Goal: Transaction & Acquisition: Purchase product/service

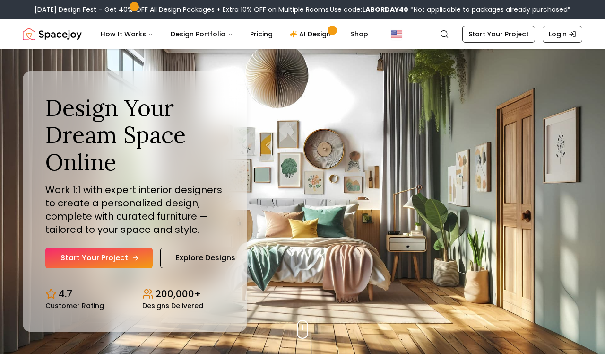
click at [112, 262] on link "Start Your Project" at bounding box center [98, 257] width 107 height 21
click at [198, 251] on link "Explore Designs" at bounding box center [205, 257] width 91 height 21
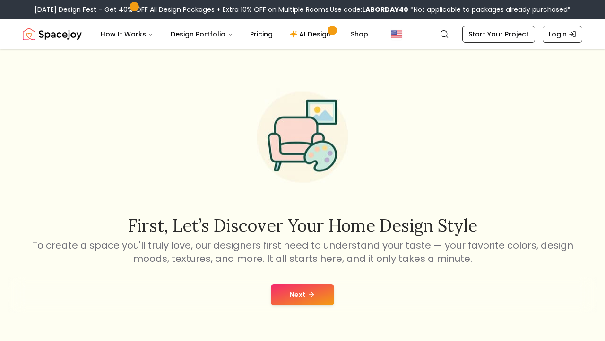
click at [274, 293] on button "Next" at bounding box center [302, 294] width 63 height 21
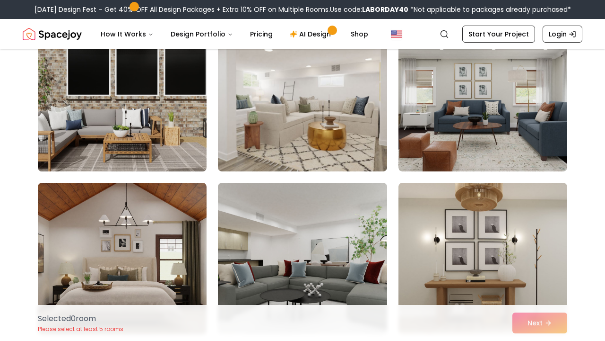
scroll to position [107, 0]
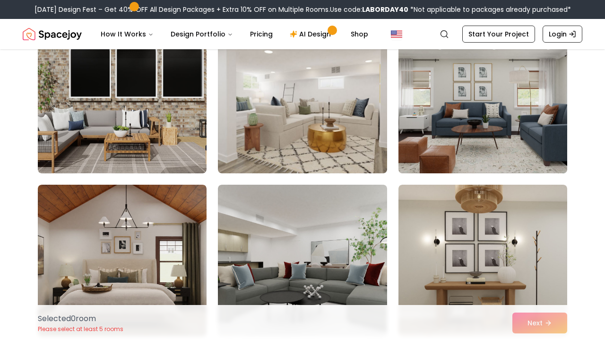
click at [450, 93] on img at bounding box center [482, 97] width 177 height 159
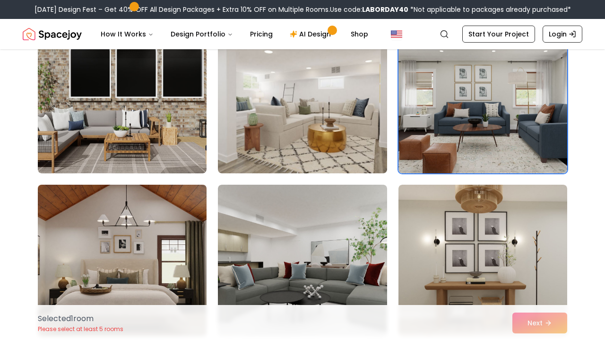
click at [122, 286] on img at bounding box center [122, 260] width 177 height 159
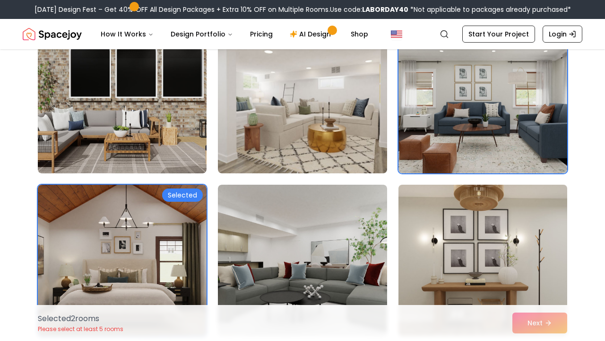
click at [489, 220] on img at bounding box center [482, 260] width 177 height 159
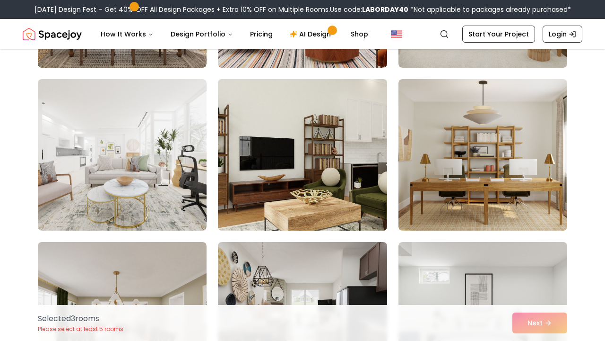
scroll to position [699, 0]
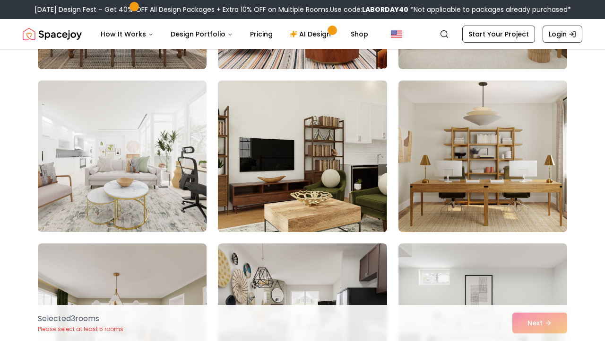
click at [286, 138] on img at bounding box center [302, 156] width 177 height 159
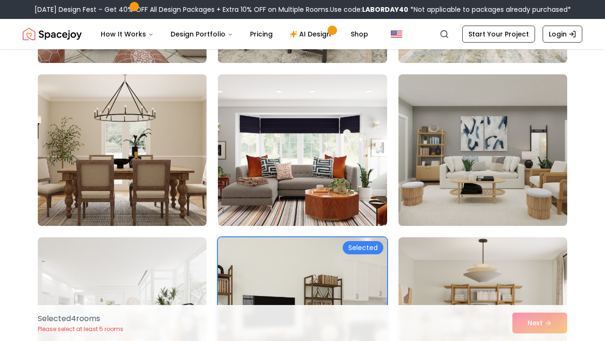
scroll to position [542, 0]
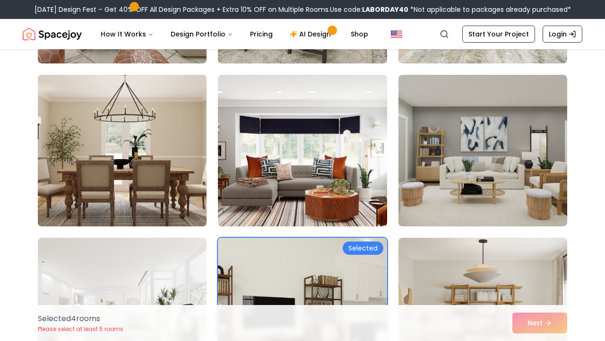
click at [173, 198] on img at bounding box center [122, 150] width 177 height 159
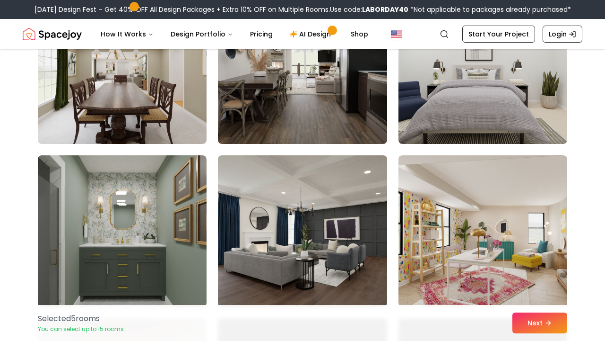
scroll to position [1012, 0]
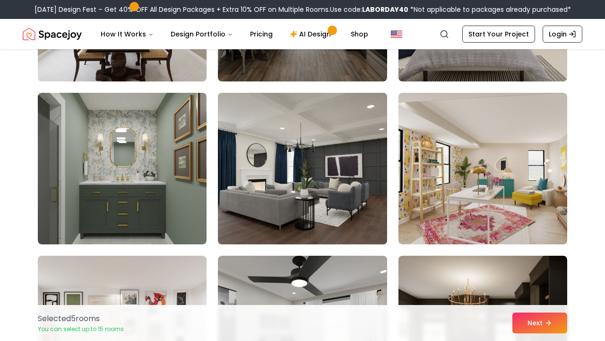
click at [362, 179] on img at bounding box center [302, 168] width 177 height 159
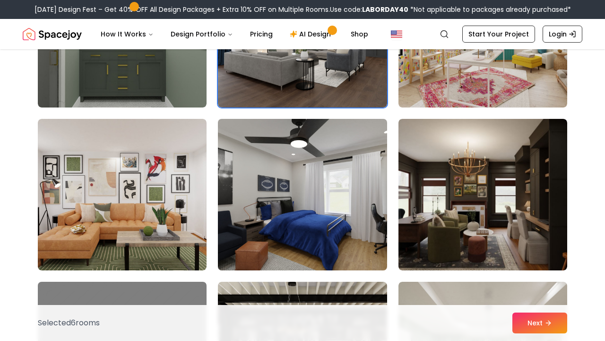
scroll to position [1182, 0]
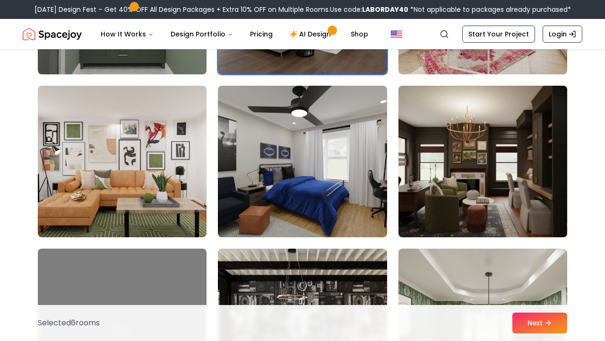
click at [454, 159] on img at bounding box center [482, 161] width 177 height 159
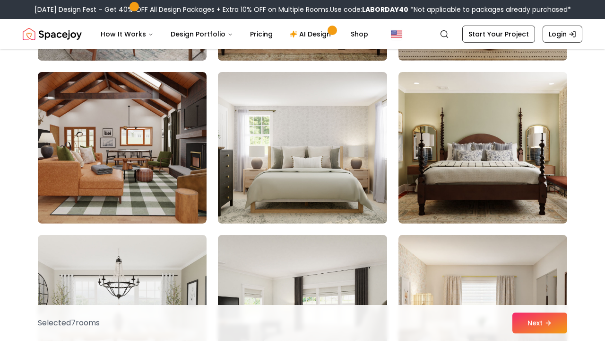
scroll to position [1726, 0]
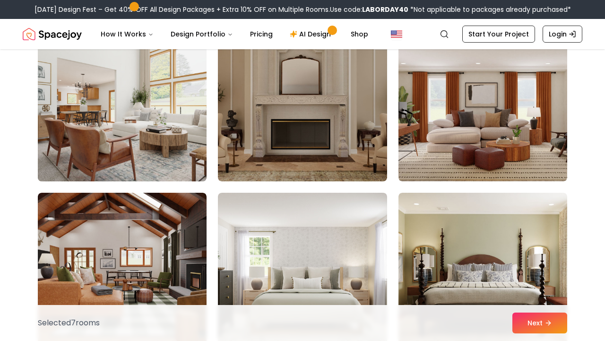
click at [191, 185] on img at bounding box center [122, 105] width 177 height 159
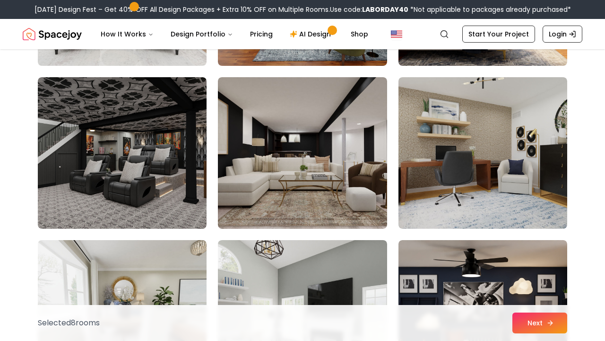
scroll to position [4066, 0]
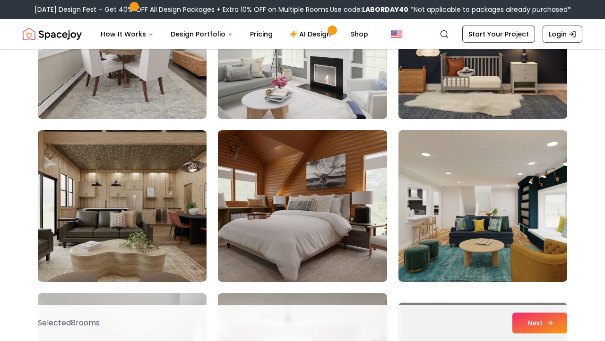
click at [530, 317] on button "Next" at bounding box center [540, 322] width 55 height 21
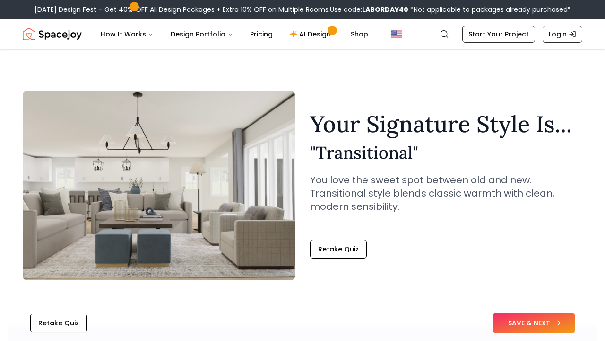
click at [526, 319] on button "SAVE & NEXT" at bounding box center [534, 322] width 82 height 21
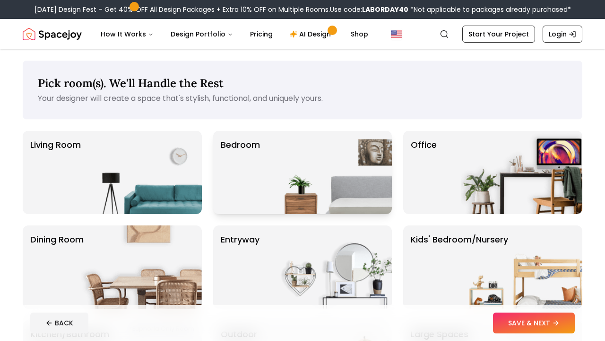
click at [324, 192] on img at bounding box center [331, 172] width 121 height 83
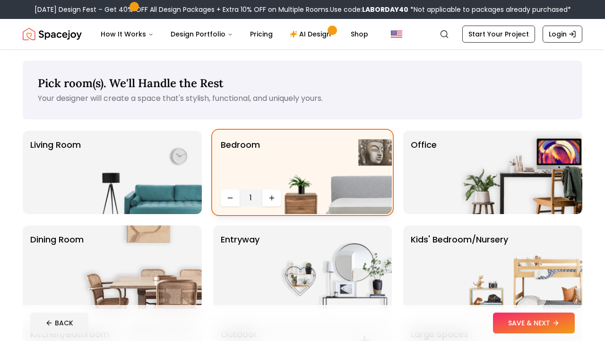
click at [282, 183] on img at bounding box center [331, 172] width 121 height 83
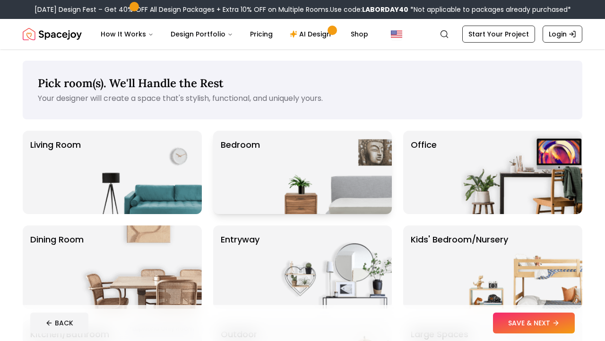
click at [303, 166] on img at bounding box center [331, 172] width 121 height 83
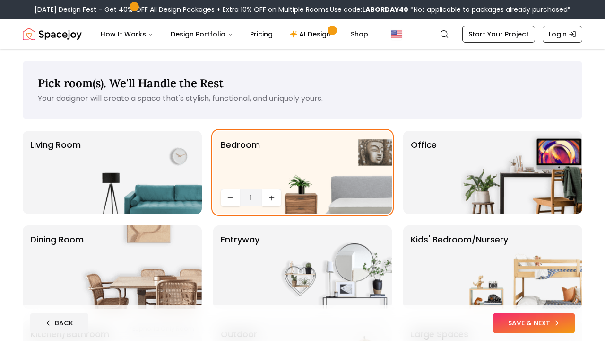
click at [528, 328] on button "SAVE & NEXT" at bounding box center [534, 322] width 82 height 21
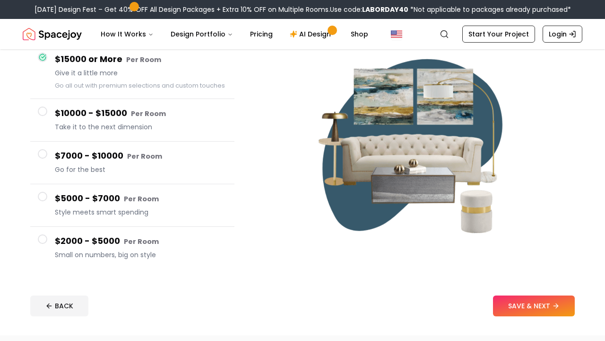
scroll to position [100, 0]
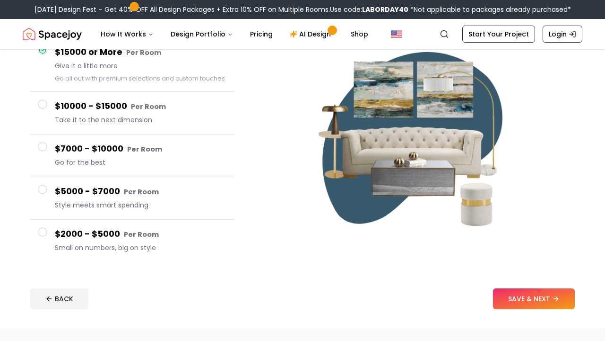
click at [166, 236] on h4 "$2000 - $5000 Per Room" at bounding box center [141, 234] width 172 height 14
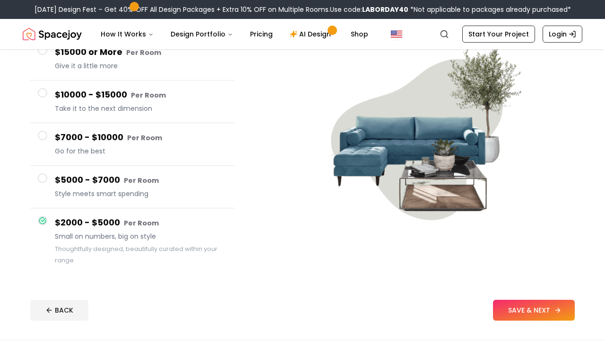
click at [561, 308] on icon at bounding box center [558, 310] width 8 height 8
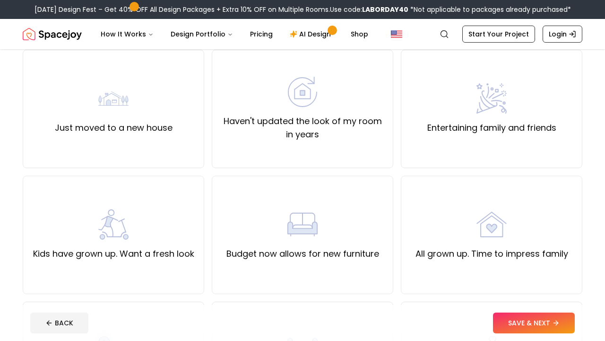
scroll to position [82, 0]
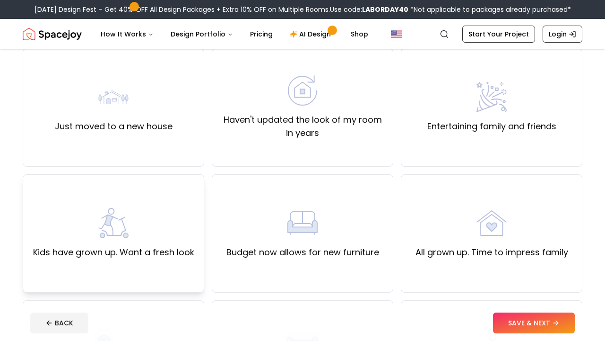
click at [177, 257] on label "Kids have grown up. Want a fresh look" at bounding box center [113, 251] width 161 height 13
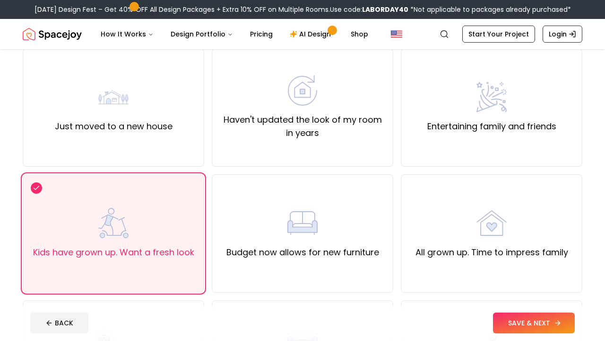
click at [547, 322] on button "SAVE & NEXT" at bounding box center [534, 322] width 82 height 21
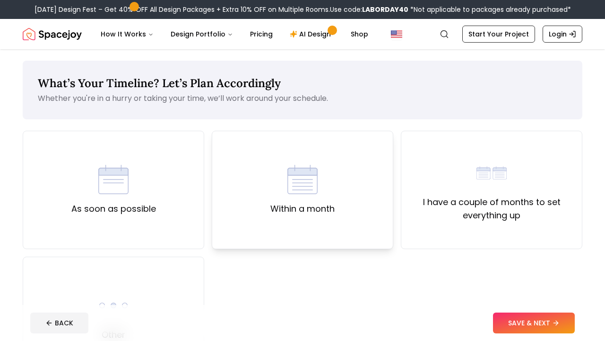
click at [264, 201] on div "Within a month" at bounding box center [303, 190] width 182 height 118
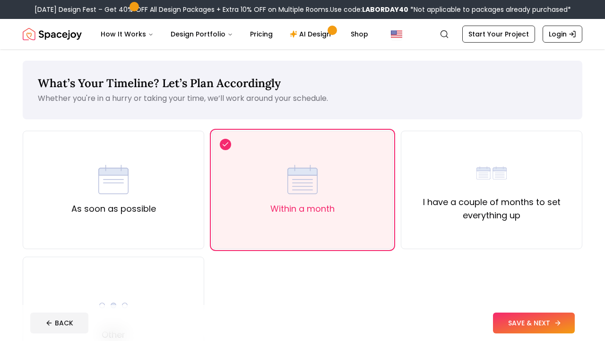
click at [563, 316] on button "SAVE & NEXT" at bounding box center [534, 322] width 82 height 21
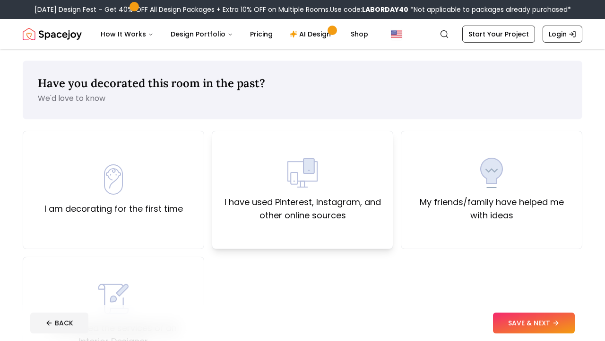
click at [352, 236] on div "I have used Pinterest, Instagram, and other online sources" at bounding box center [303, 190] width 182 height 118
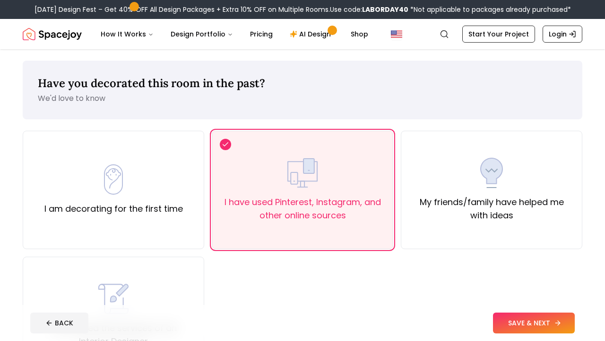
click at [528, 321] on button "SAVE & NEXT" at bounding box center [534, 322] width 82 height 21
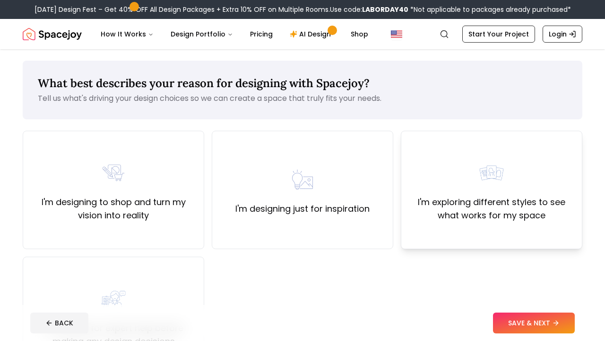
click at [515, 194] on div "I'm exploring different styles to see what works for my space" at bounding box center [492, 189] width 166 height 64
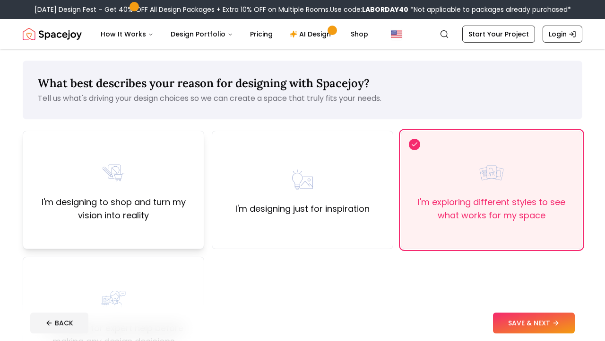
click at [172, 167] on div "I'm designing to shop and turn my vision into reality" at bounding box center [114, 189] width 166 height 64
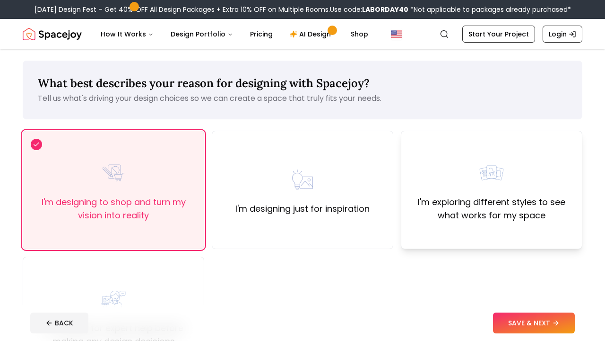
click at [490, 210] on label "I'm exploring different styles to see what works for my space" at bounding box center [492, 208] width 166 height 26
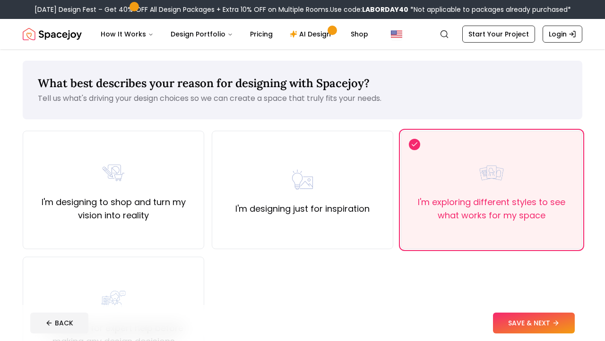
click at [546, 337] on footer "BACK SAVE & NEXT" at bounding box center [303, 323] width 560 height 36
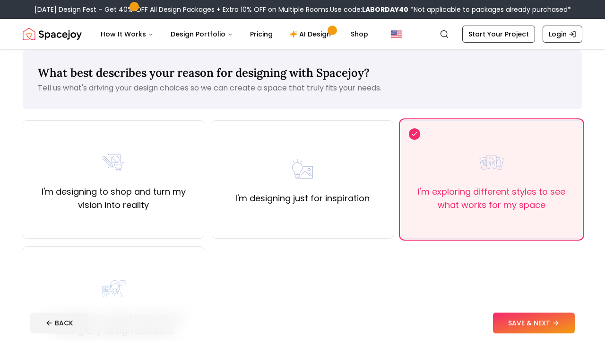
click at [539, 304] on div "I'm designing to shop and turn my vision into reality I'm designing just for in…" at bounding box center [303, 242] width 560 height 244
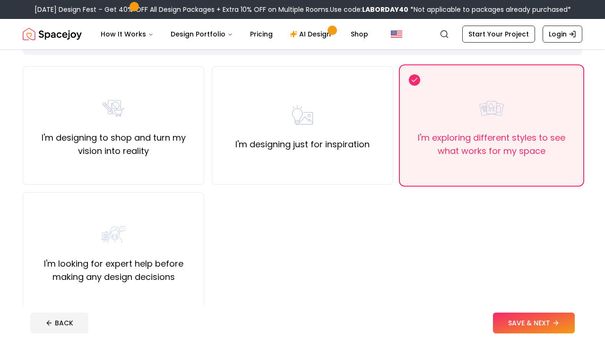
scroll to position [71, 0]
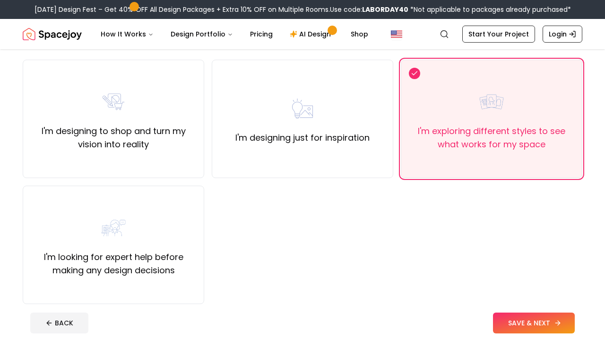
click at [519, 324] on button "SAVE & NEXT" at bounding box center [534, 322] width 82 height 21
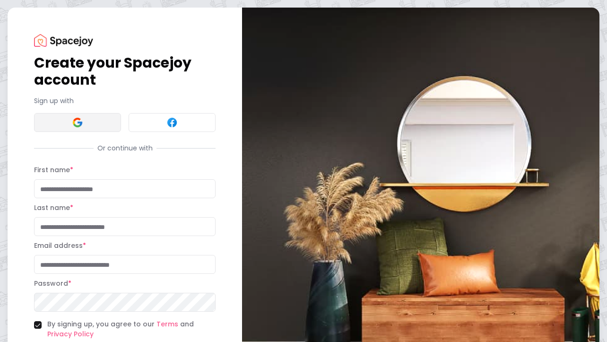
click at [100, 126] on button at bounding box center [77, 122] width 87 height 19
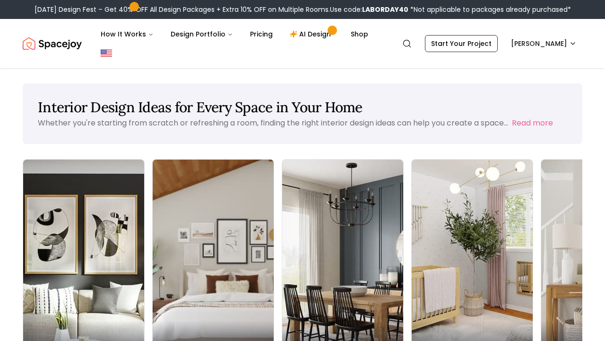
click at [166, 224] on img at bounding box center [213, 266] width 127 height 225
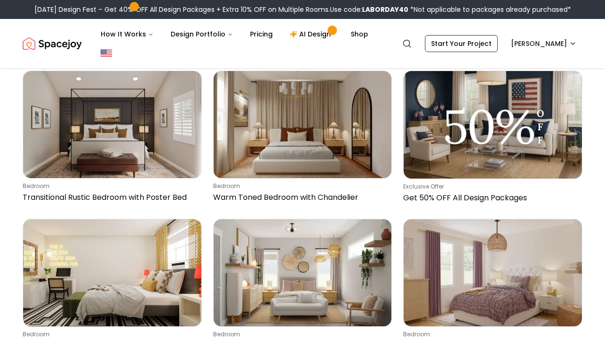
scroll to position [3330, 0]
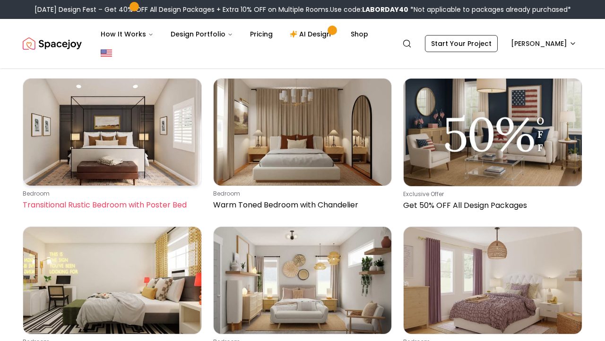
click at [118, 79] on img at bounding box center [112, 132] width 178 height 107
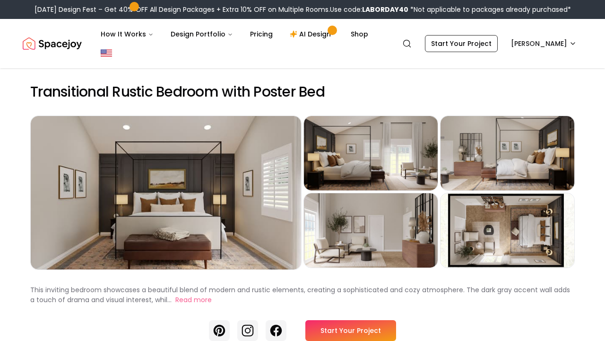
click at [346, 320] on link "Start Your Project" at bounding box center [351, 330] width 91 height 21
